Goal: Task Accomplishment & Management: Use online tool/utility

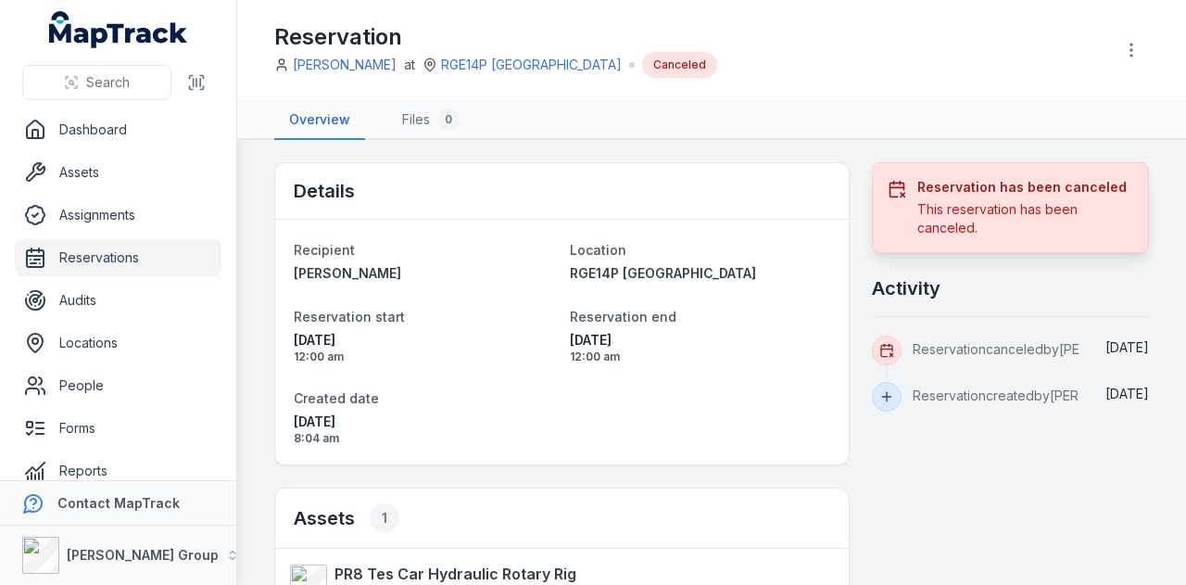
click at [126, 247] on link "Reservations" at bounding box center [118, 257] width 207 height 37
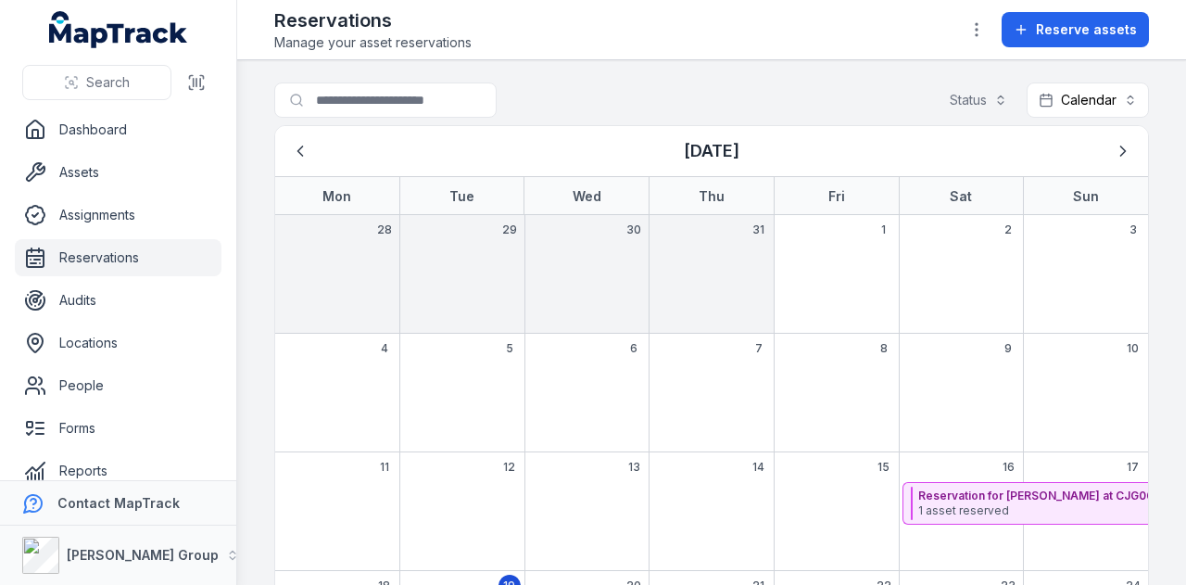
scroll to position [243, 0]
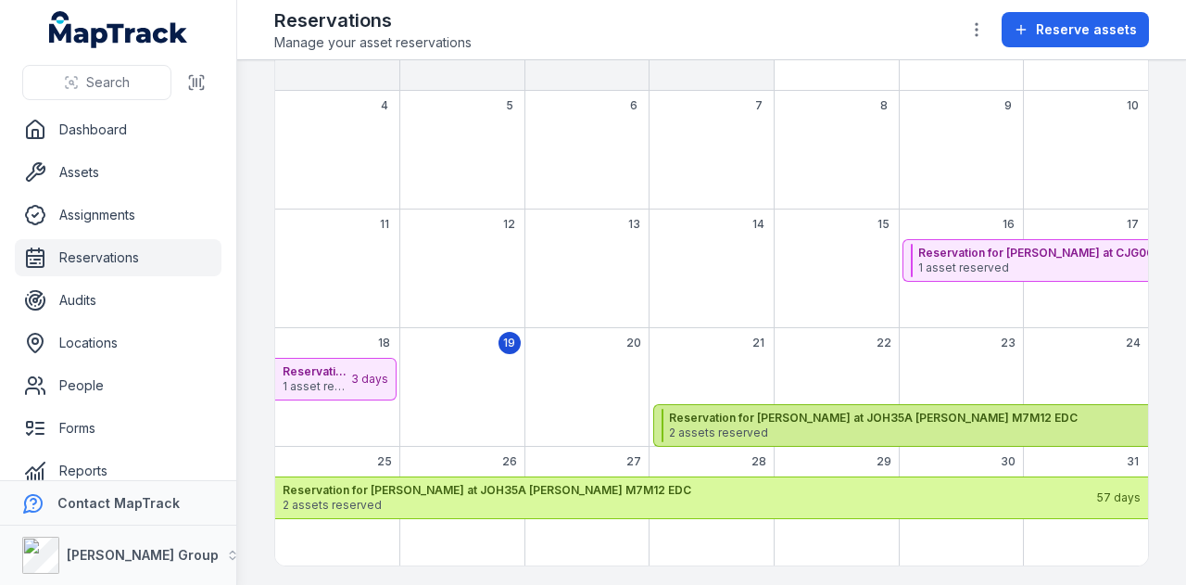
click at [766, 427] on span "2 assets reserved" at bounding box center [1069, 432] width 801 height 15
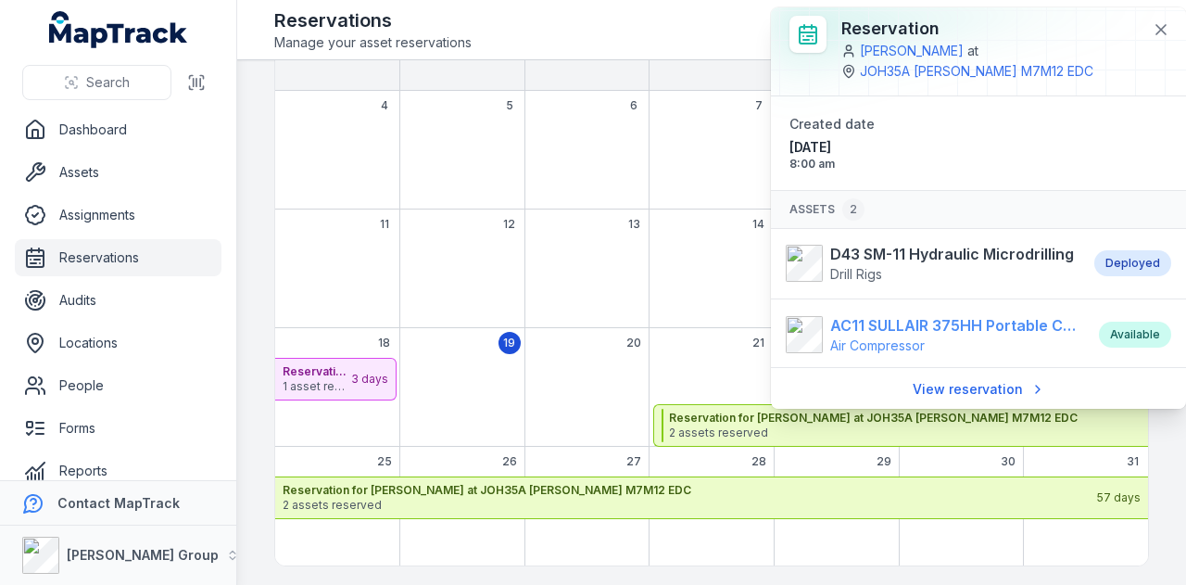
scroll to position [8, 0]
click at [716, 287] on div "14" at bounding box center [711, 268] width 125 height 119
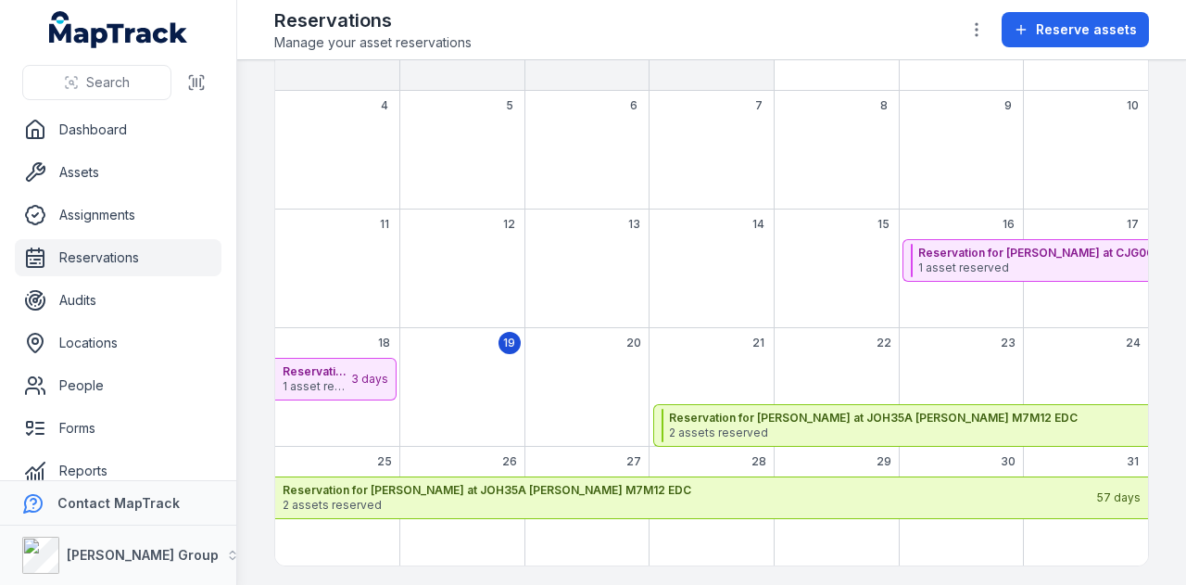
click at [725, 346] on div "21" at bounding box center [711, 387] width 125 height 119
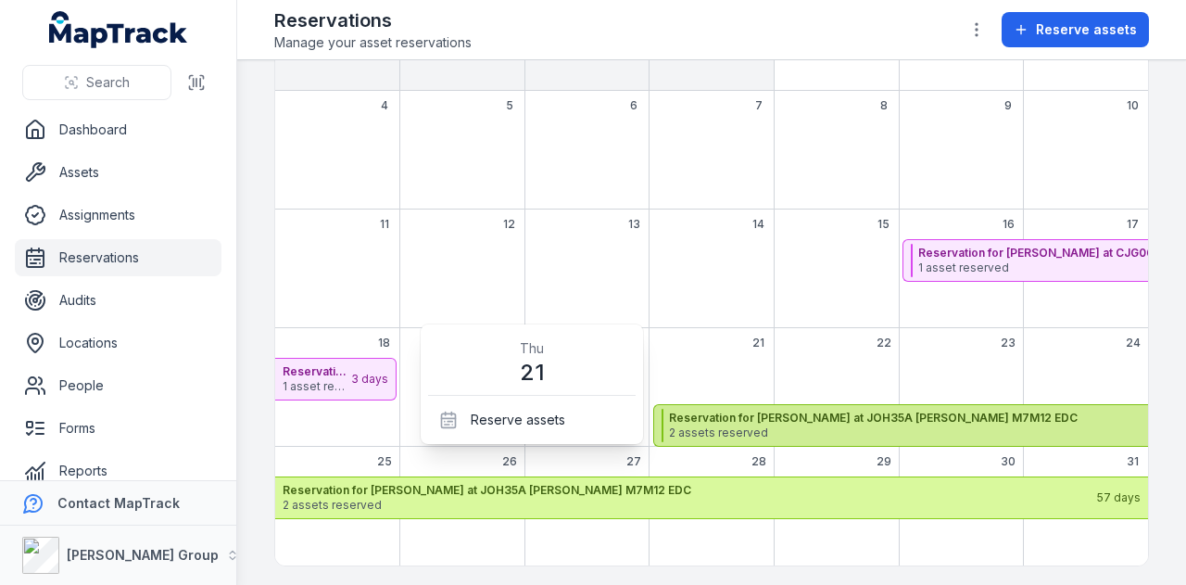
click at [722, 428] on span "2 assets reserved" at bounding box center [1069, 432] width 801 height 15
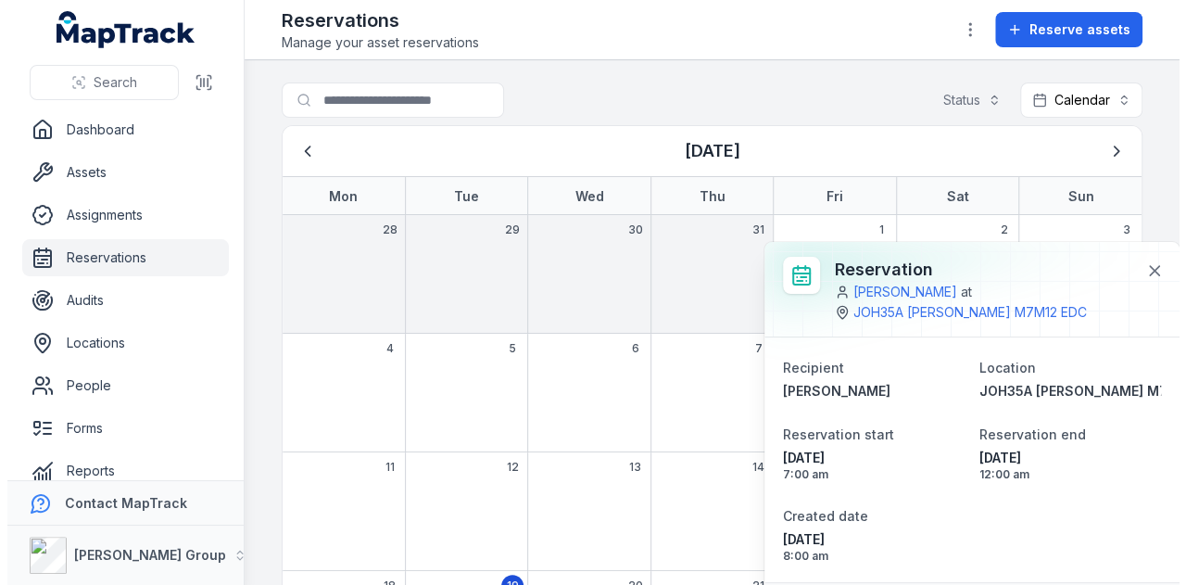
scroll to position [243, 0]
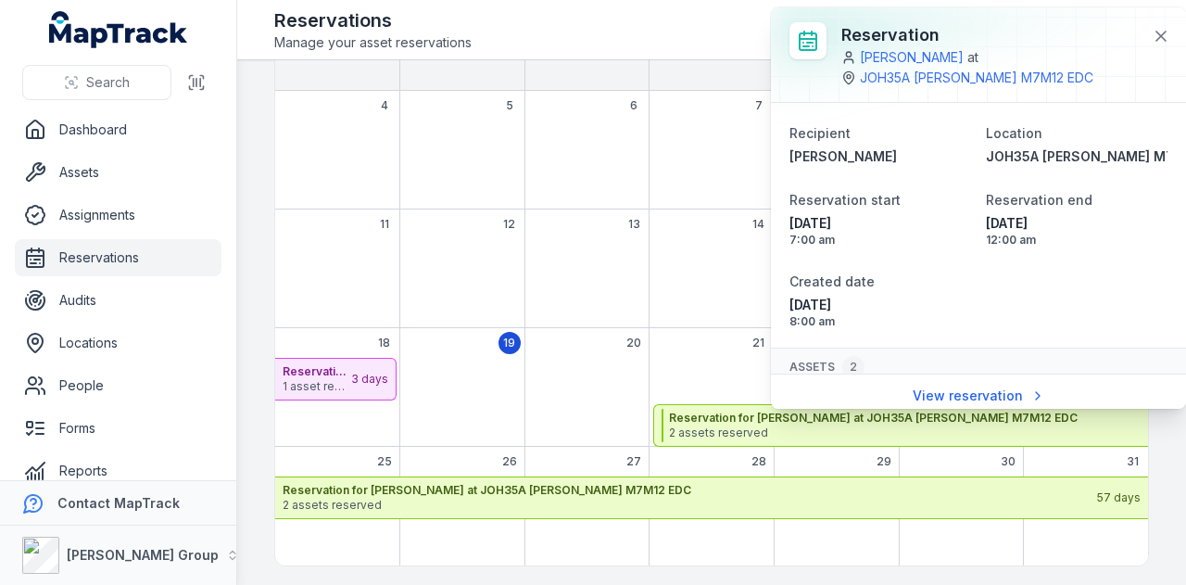
click at [400, 239] on div "August 2025" at bounding box center [462, 262] width 125 height 46
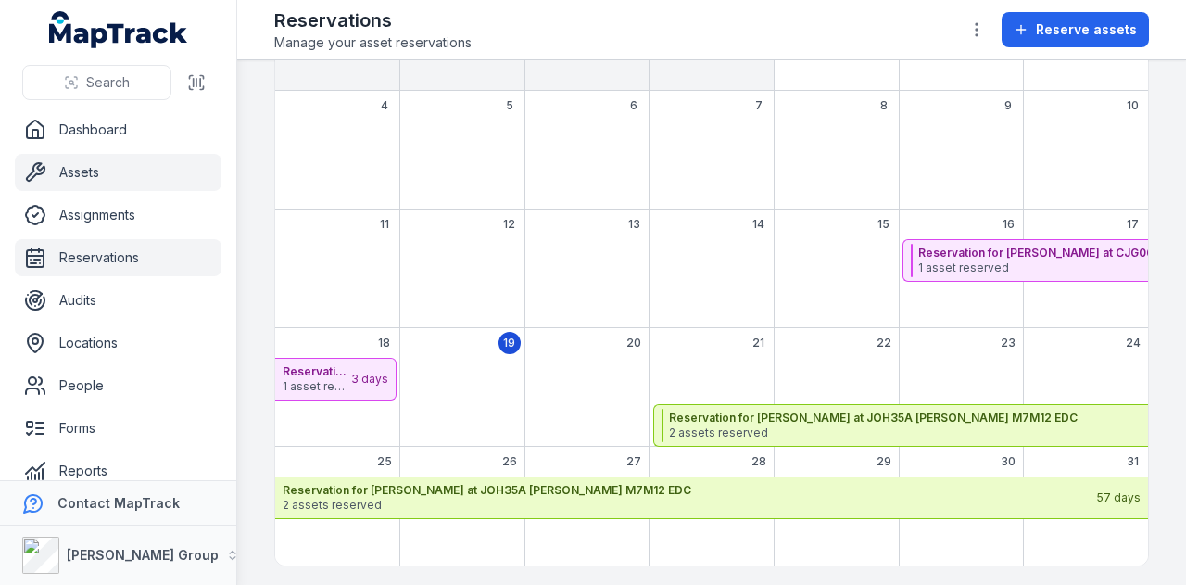
click at [100, 157] on link "Assets" at bounding box center [118, 172] width 207 height 37
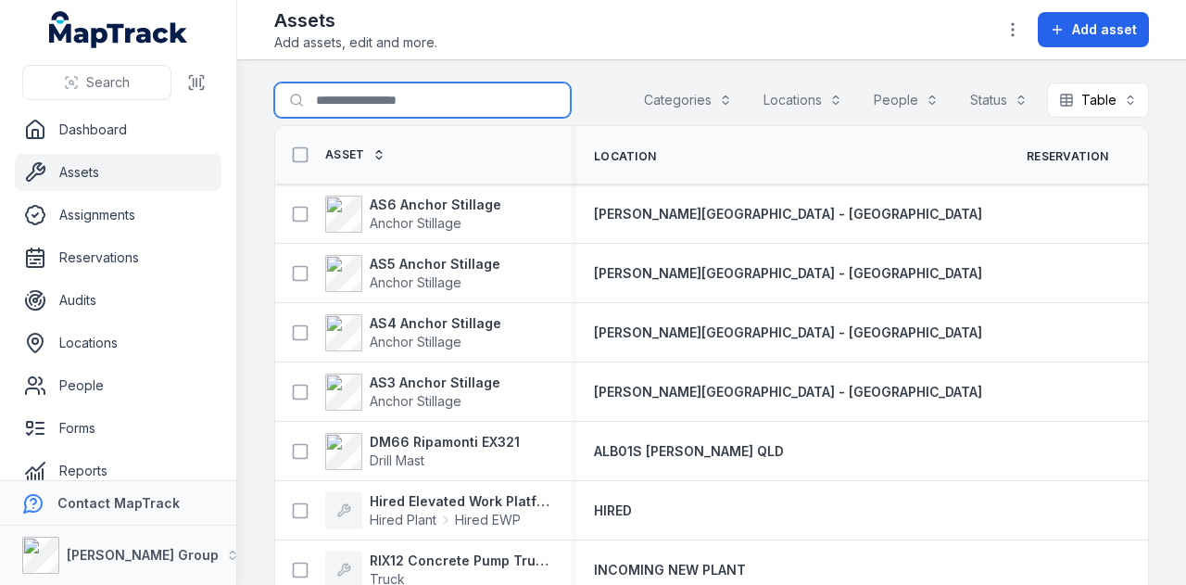
click at [400, 103] on input "Search for assets" at bounding box center [422, 99] width 297 height 35
type input "*****"
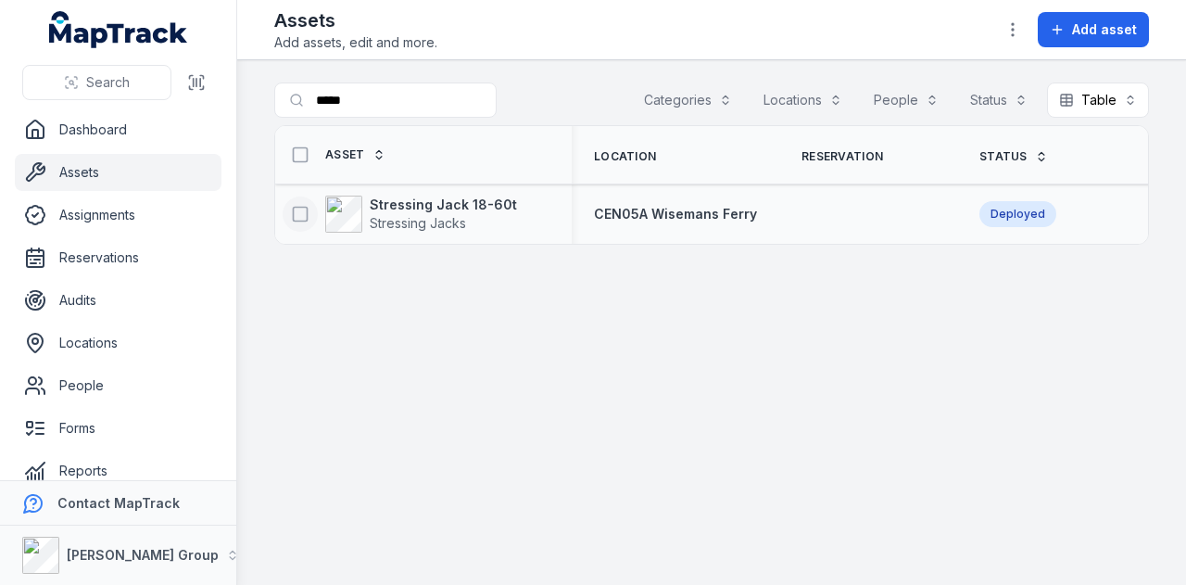
click at [300, 215] on icon at bounding box center [300, 214] width 19 height 19
click at [703, 528] on button "button" at bounding box center [709, 540] width 61 height 35
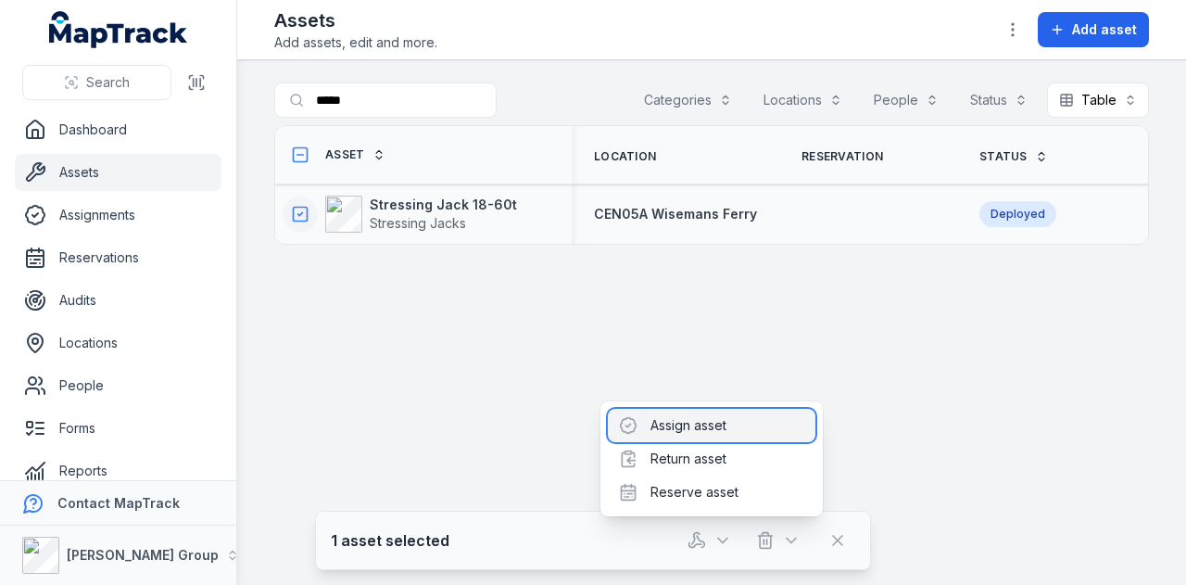
click at [732, 425] on div "Assign asset" at bounding box center [712, 425] width 208 height 33
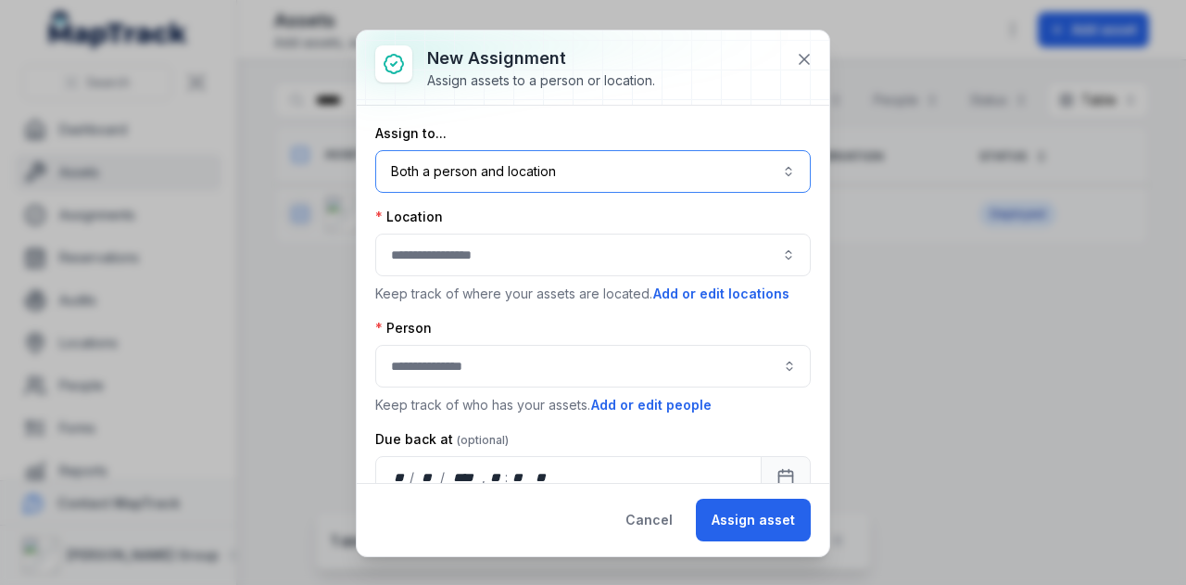
click at [651, 172] on button "Both a person and location ****" at bounding box center [593, 171] width 436 height 43
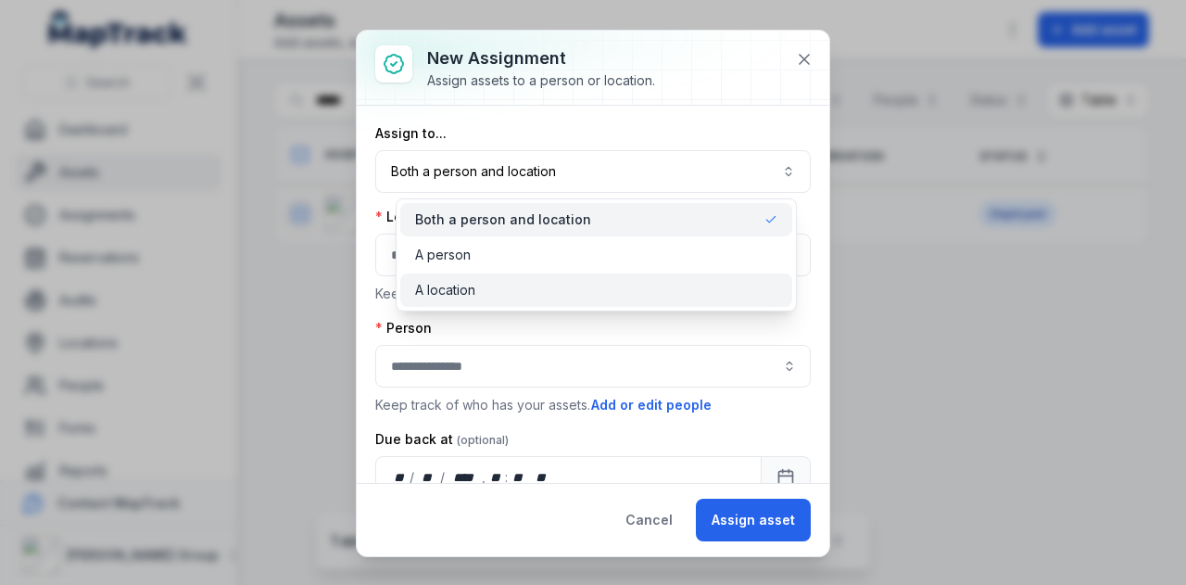
click at [633, 284] on div "A location" at bounding box center [596, 290] width 362 height 19
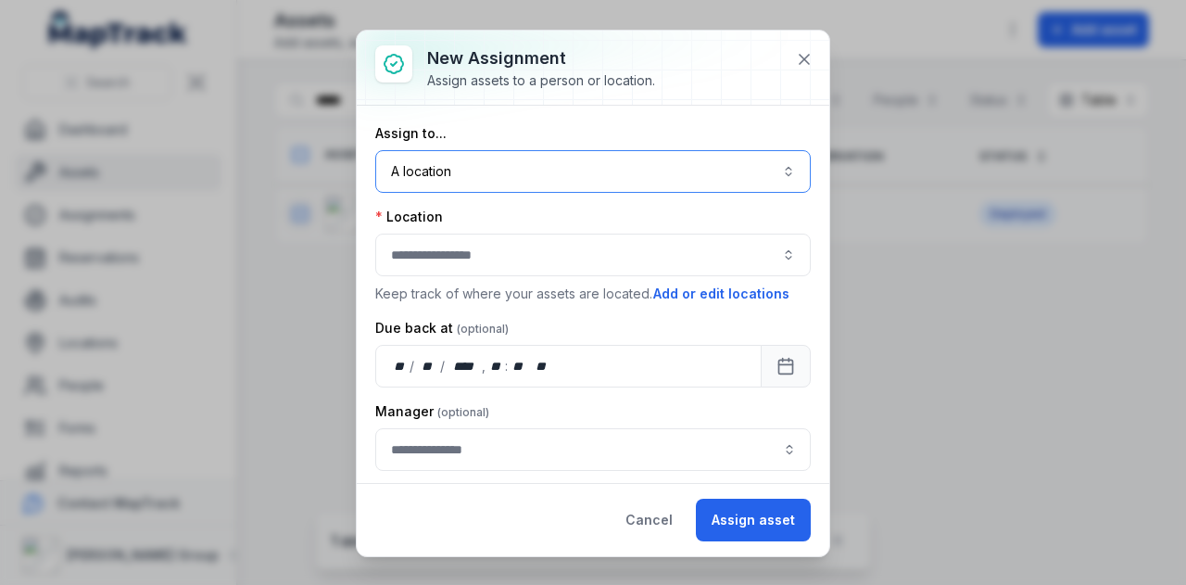
click at [575, 252] on button "button" at bounding box center [593, 255] width 436 height 43
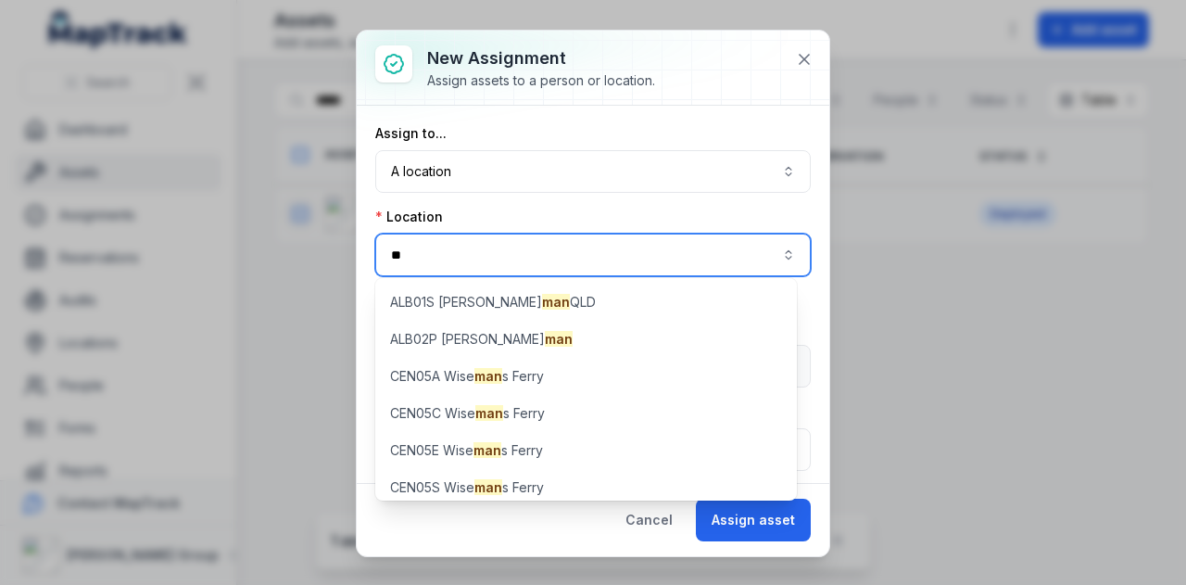
type input "*"
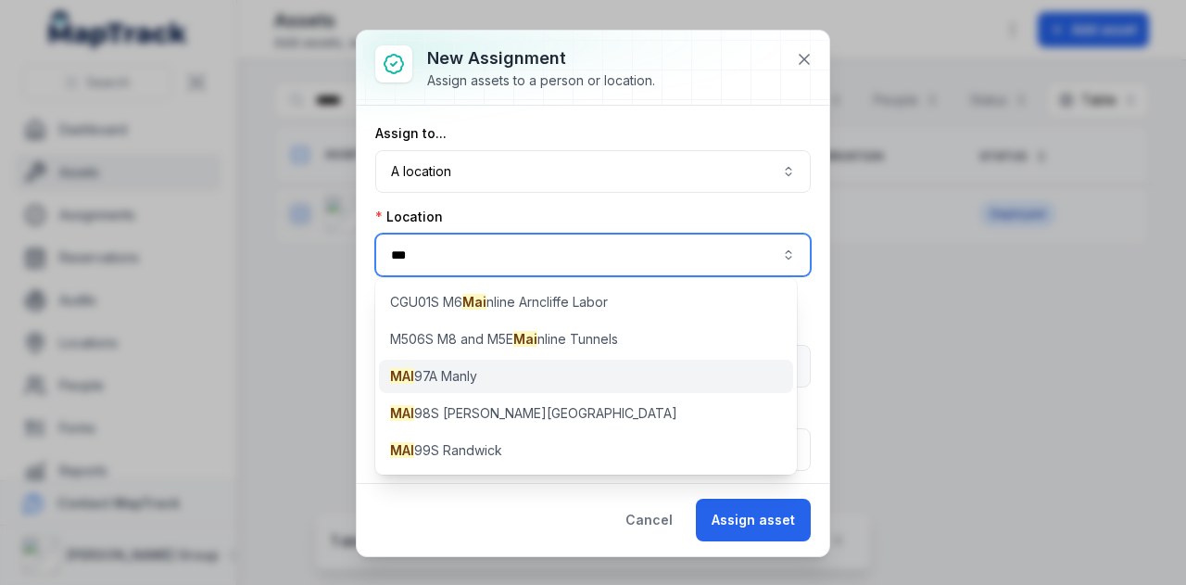
type input "***"
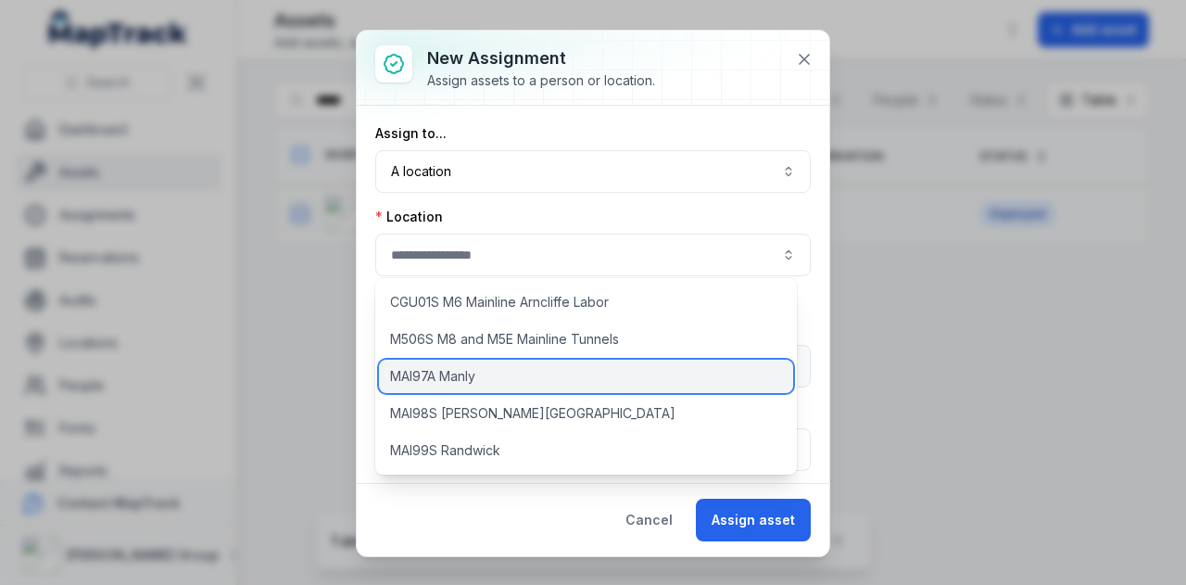
click at [486, 373] on div "MAI97A Manly" at bounding box center [586, 376] width 414 height 33
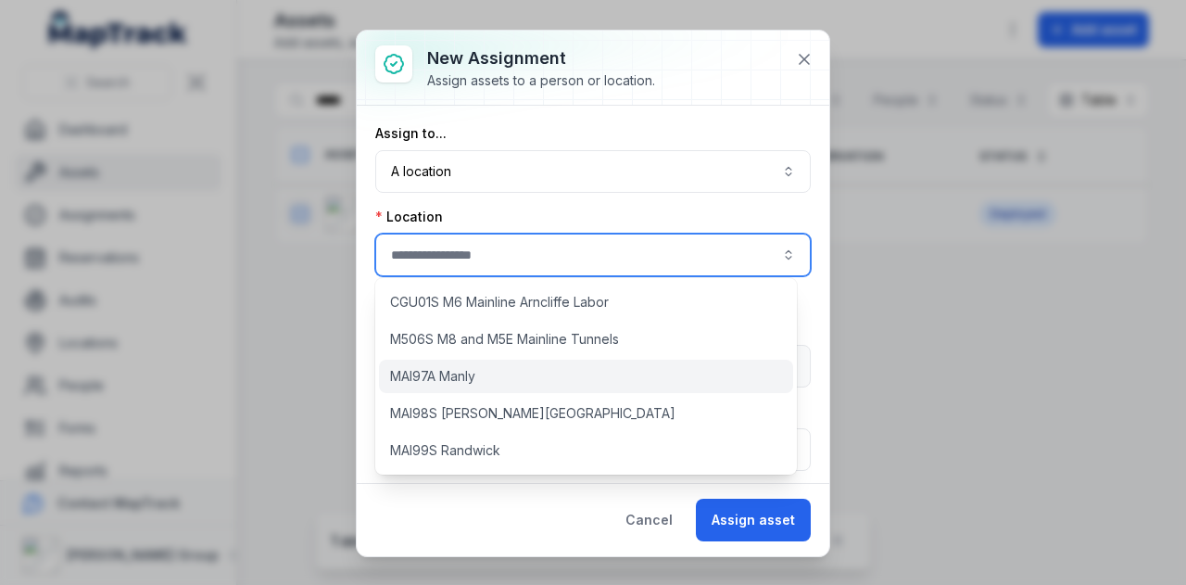
type input "**********"
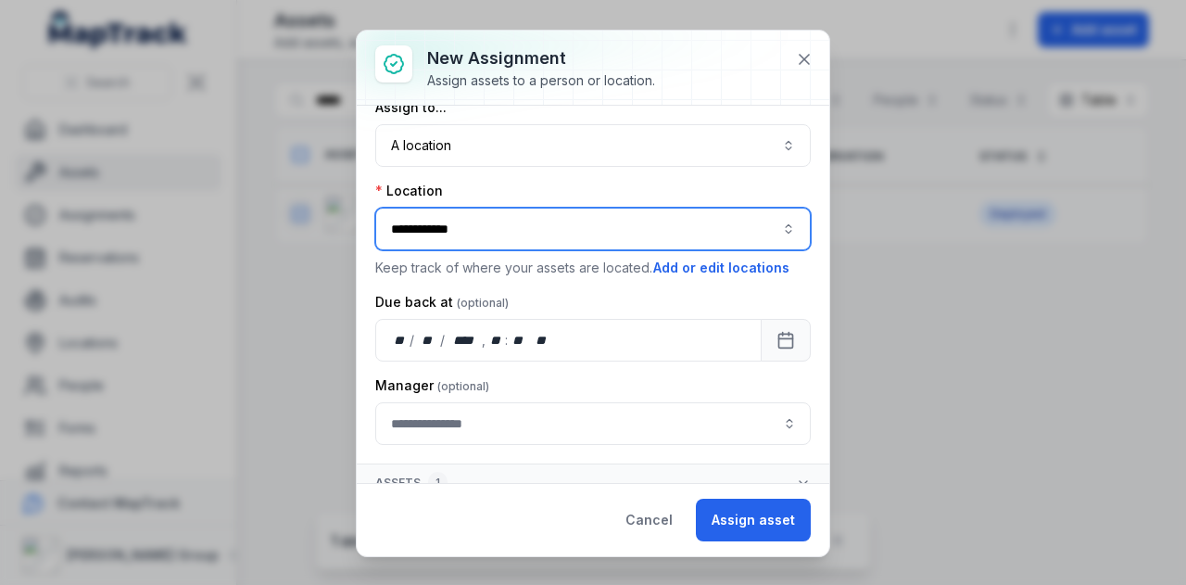
scroll to position [39, 0]
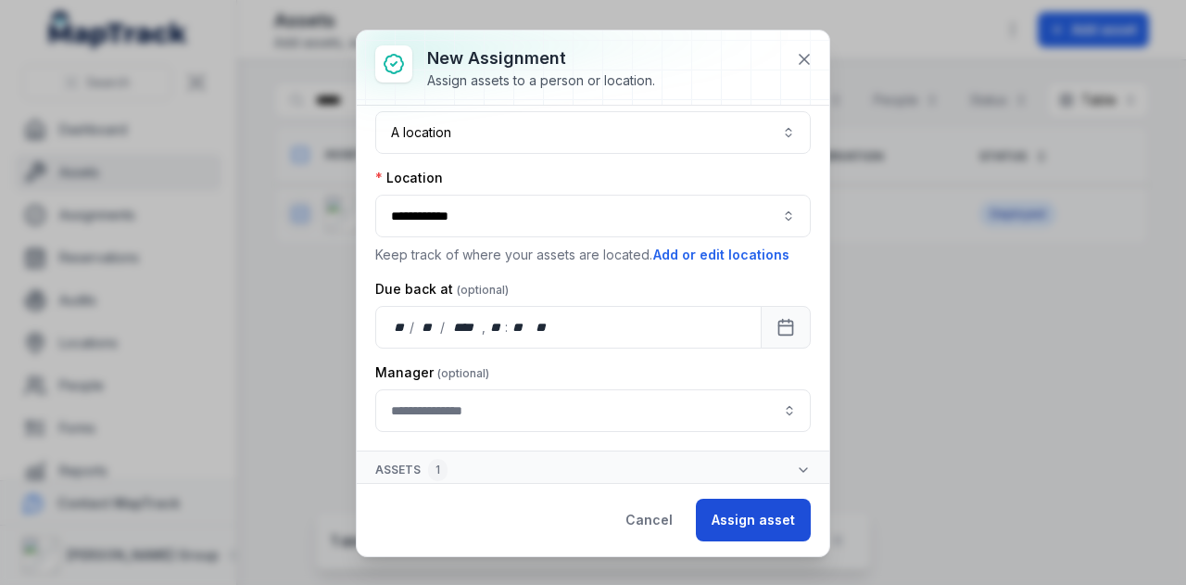
click at [756, 522] on button "Assign asset" at bounding box center [753, 520] width 115 height 43
